Goal: Task Accomplishment & Management: Manage account settings

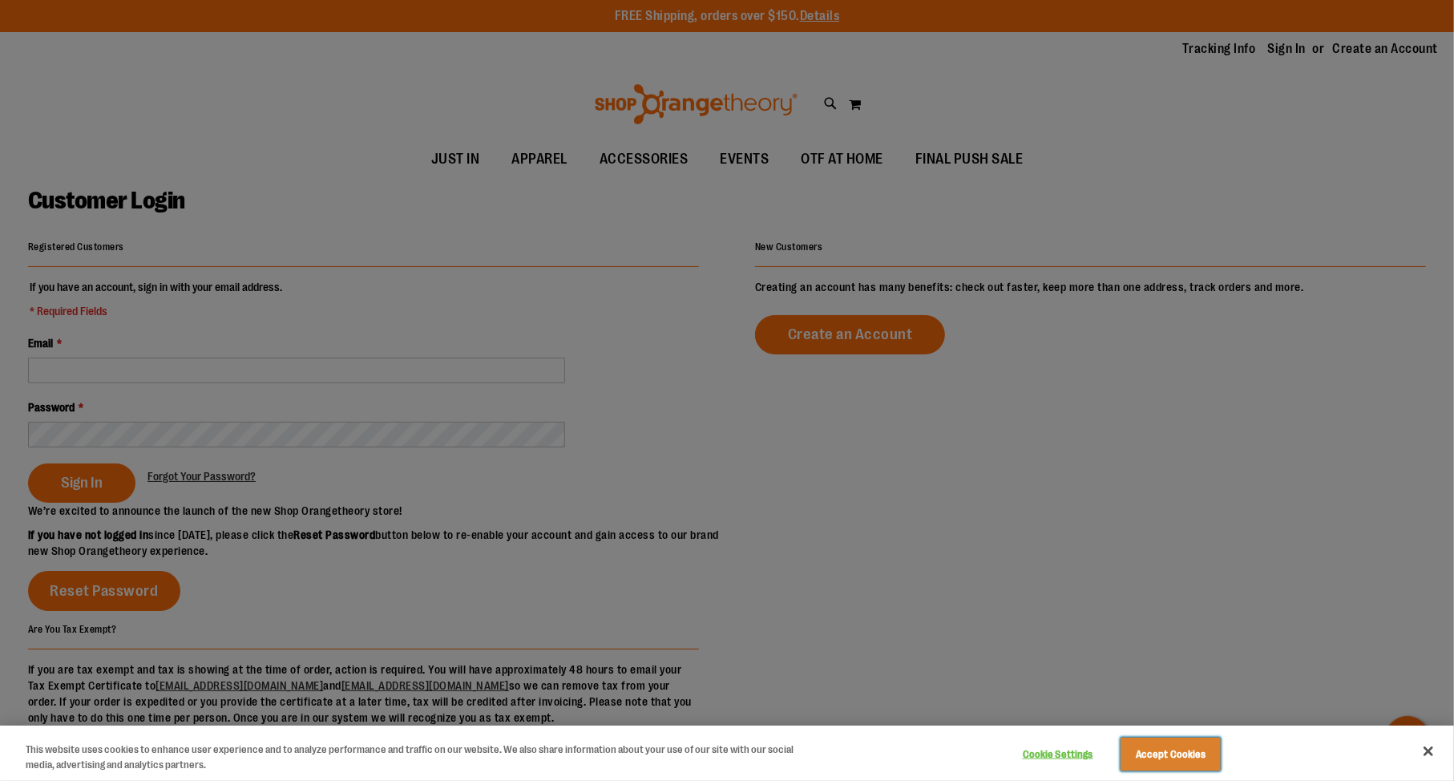
click at [1186, 754] on button "Accept Cookies" at bounding box center [1171, 755] width 100 height 34
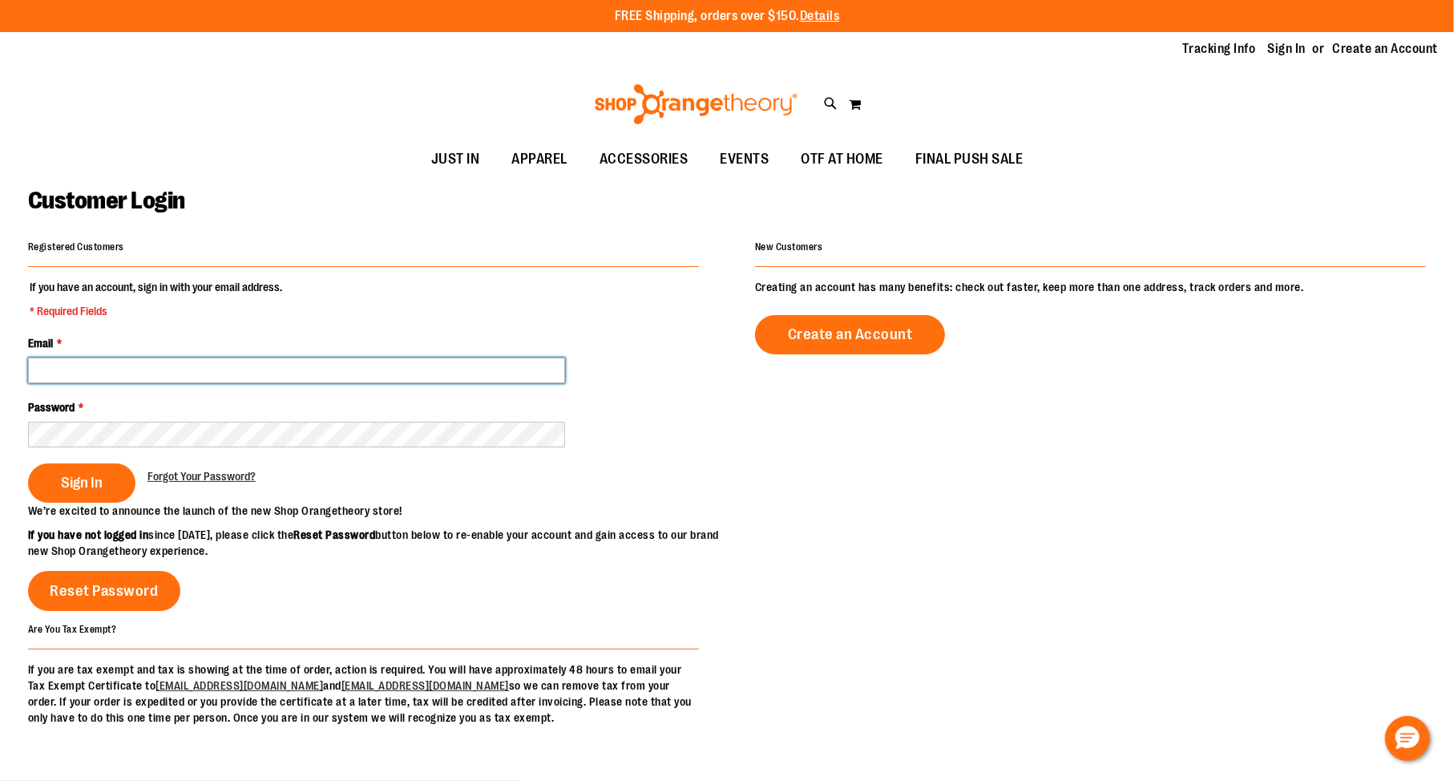
click at [130, 358] on input "Email *" at bounding box center [296, 371] width 537 height 26
click at [555, 366] on span at bounding box center [556, 368] width 13 height 13
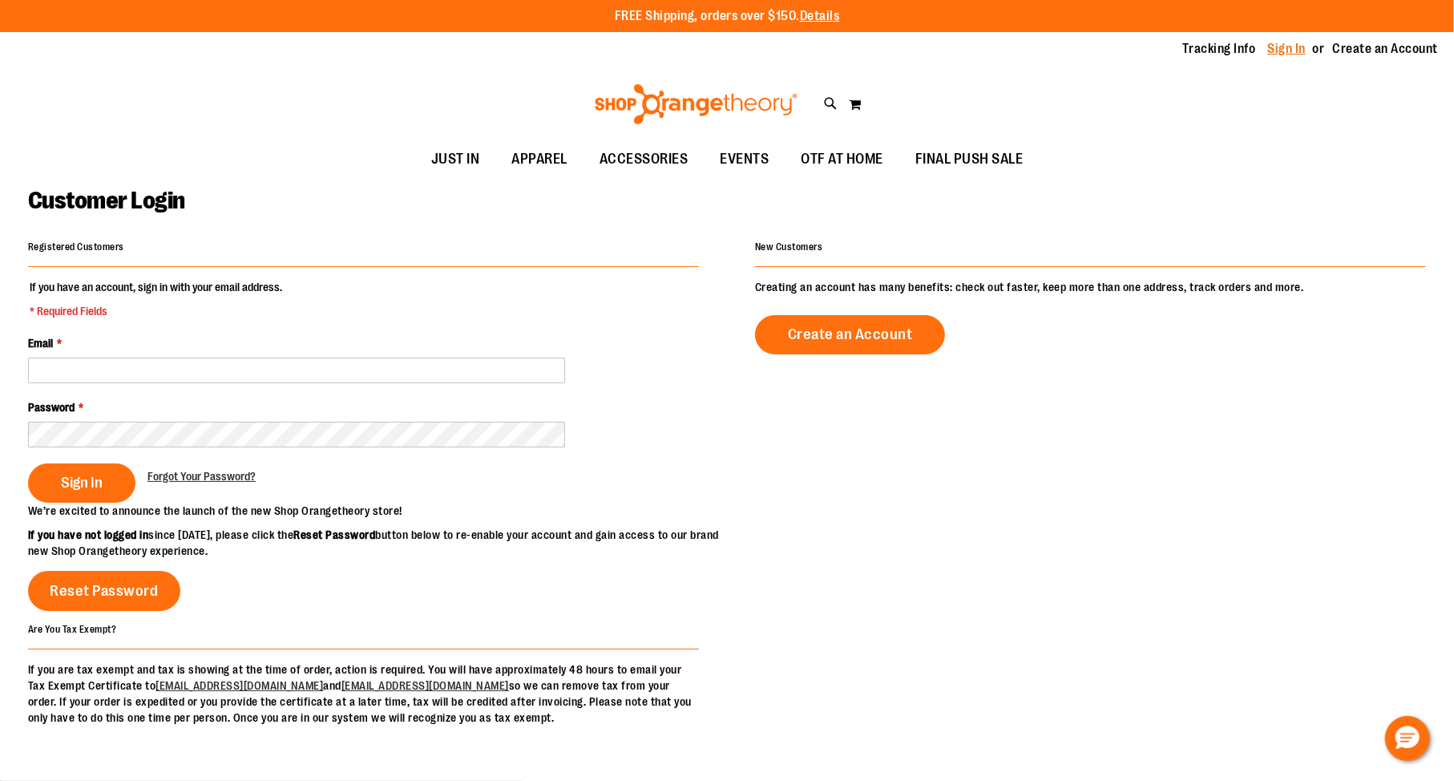
click at [1291, 58] on link "Sign In" at bounding box center [1287, 49] width 38 height 18
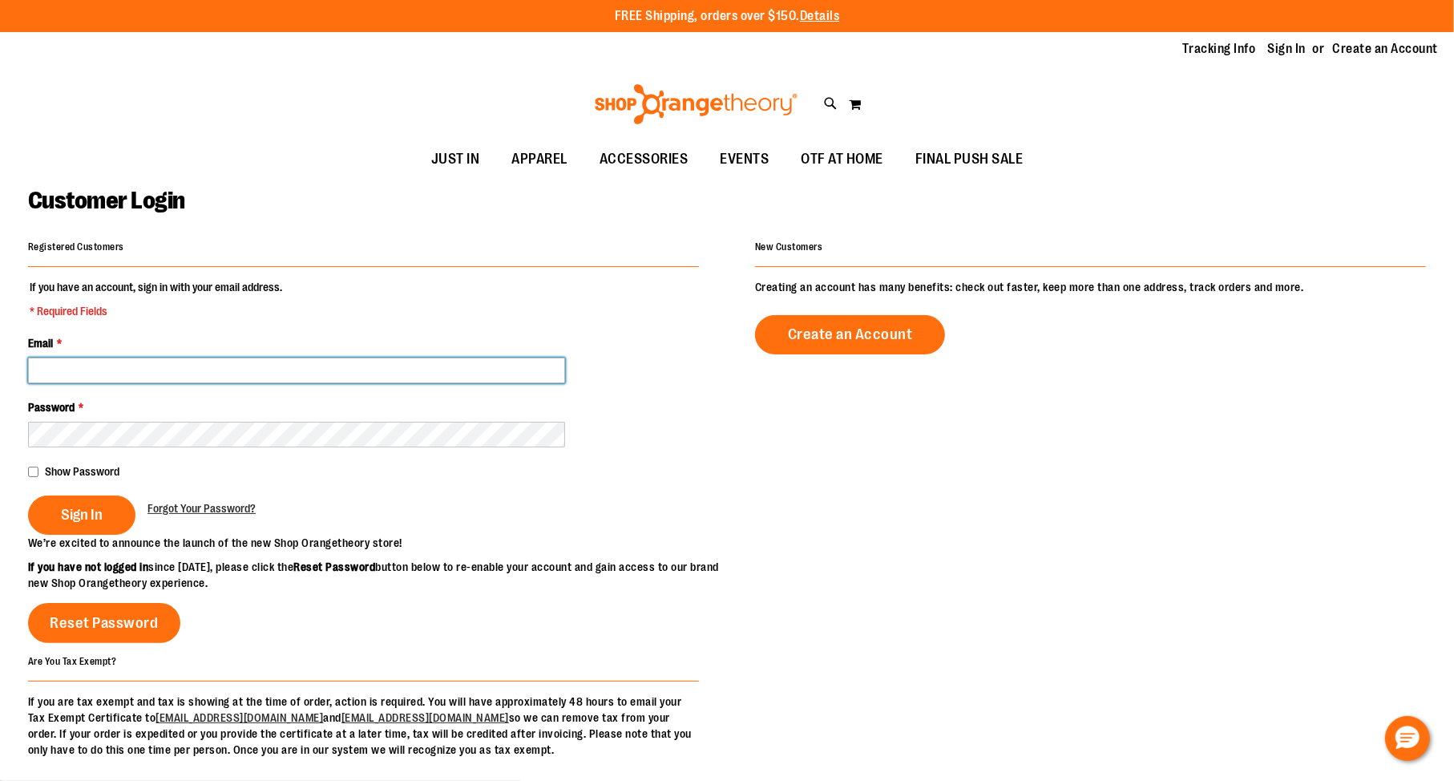
drag, startPoint x: 560, startPoint y: 376, endPoint x: 485, endPoint y: 381, distance: 74.7
click at [485, 381] on input "Email *" at bounding box center [296, 371] width 537 height 26
type input "**********"
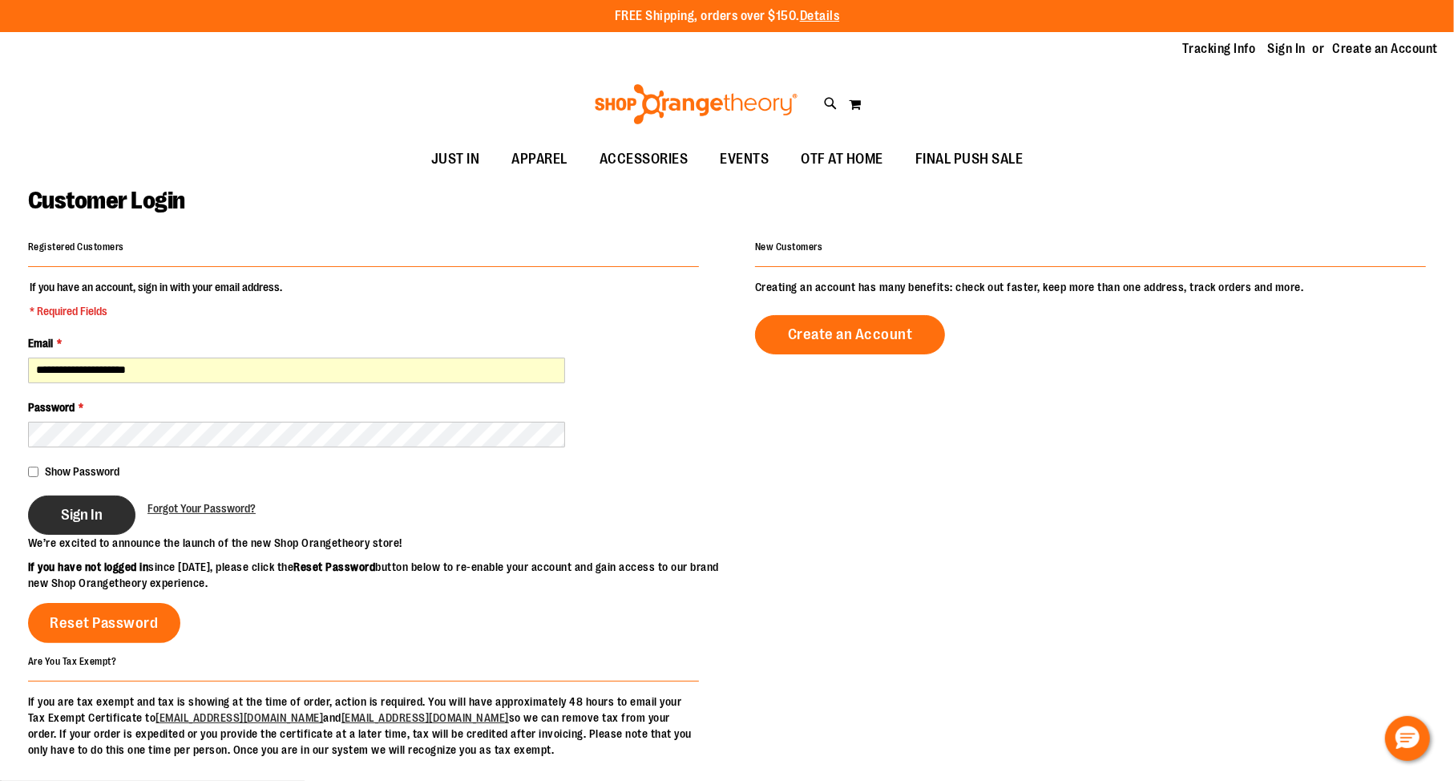
click at [71, 512] on span "Sign In" at bounding box center [82, 515] width 42 height 18
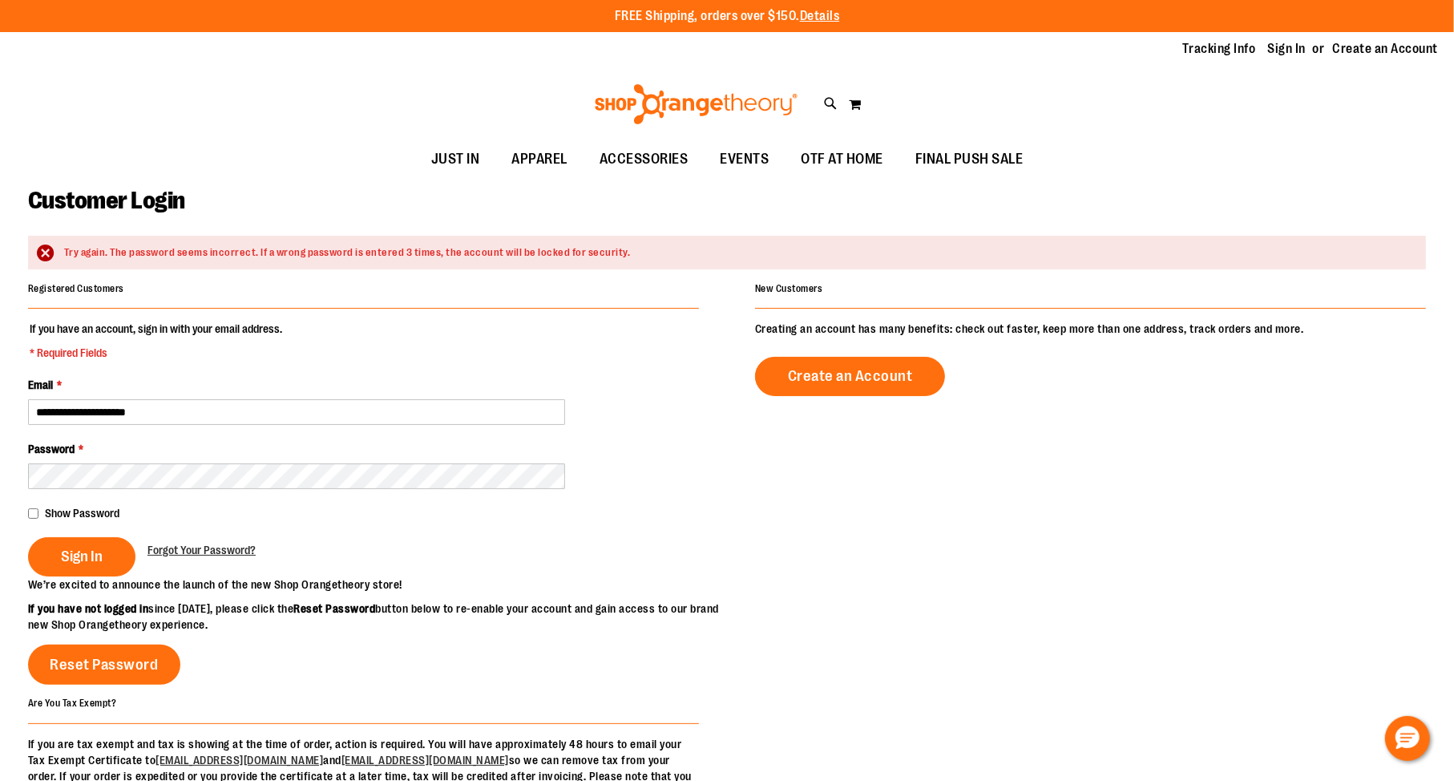
click at [1122, 237] on div "Try again. The password seems incorrect. If a wrong password is entered 3 times…" at bounding box center [727, 253] width 1398 height 34
